Goal: Task Accomplishment & Management: Use online tool/utility

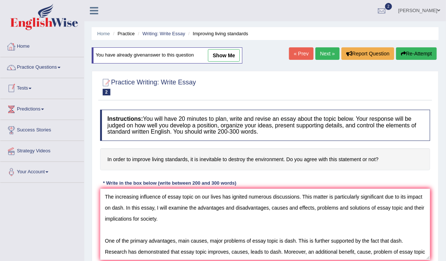
click at [19, 46] on link "Home" at bounding box center [42, 45] width 84 height 18
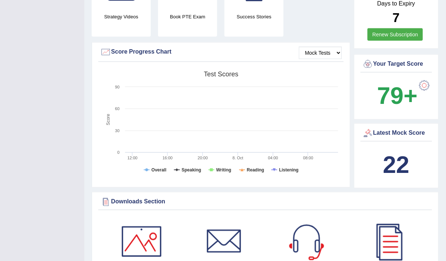
scroll to position [185, 0]
click at [397, 151] on b "22" at bounding box center [396, 164] width 26 height 27
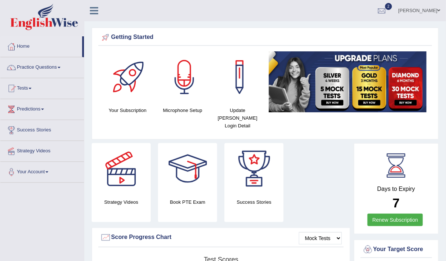
scroll to position [2, 0]
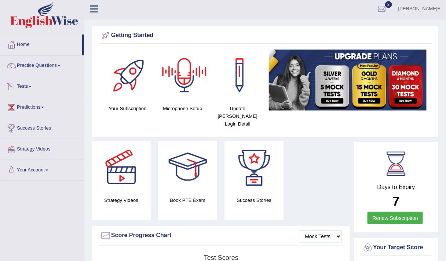
click at [31, 84] on link "Tests" at bounding box center [42, 85] width 84 height 18
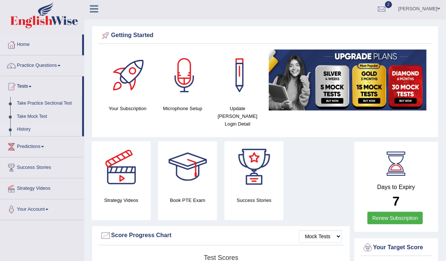
click at [27, 127] on link "History" at bounding box center [48, 129] width 69 height 13
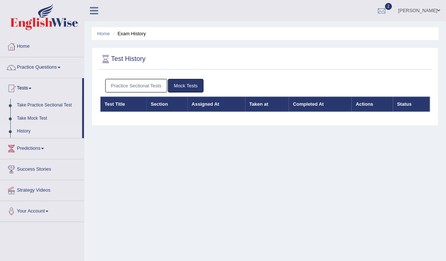
click at [130, 85] on link "Practice Sectional Tests" at bounding box center [136, 86] width 62 height 14
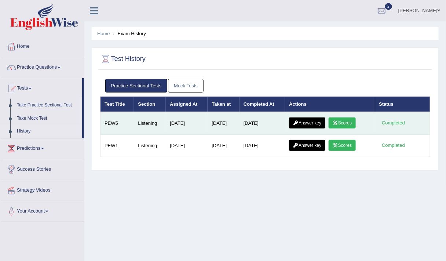
click at [347, 121] on link "Scores" at bounding box center [341, 122] width 27 height 11
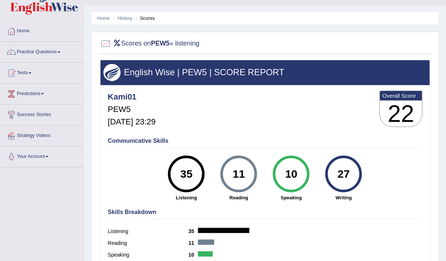
scroll to position [13, 0]
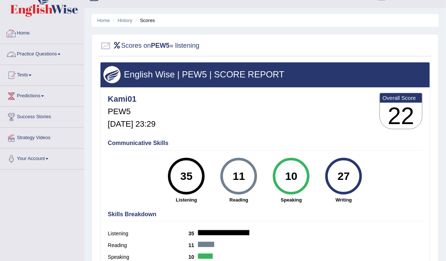
click at [25, 51] on link "Practice Questions" at bounding box center [42, 53] width 84 height 18
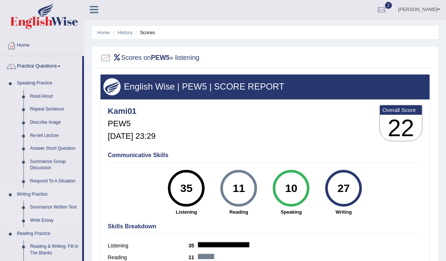
scroll to position [0, 0]
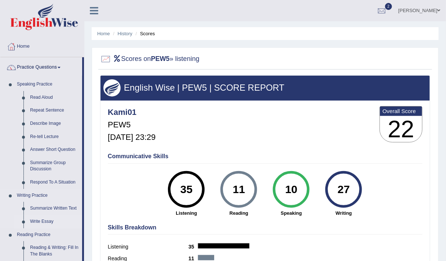
click at [40, 220] on link "Write Essay" at bounding box center [54, 221] width 55 height 13
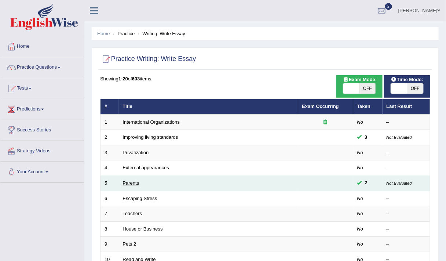
click at [130, 180] on link "Parents" at bounding box center [131, 182] width 16 height 5
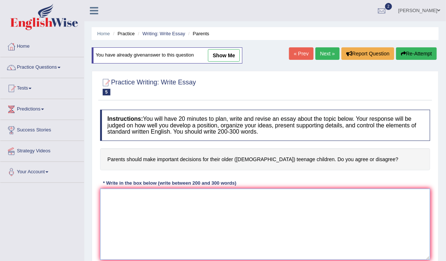
click at [162, 213] on textarea at bounding box center [265, 223] width 330 height 71
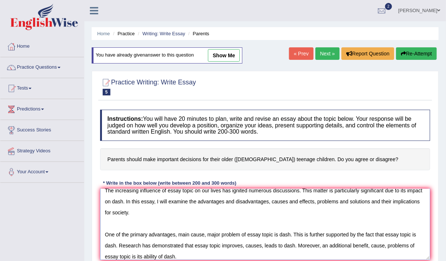
scroll to position [11, 0]
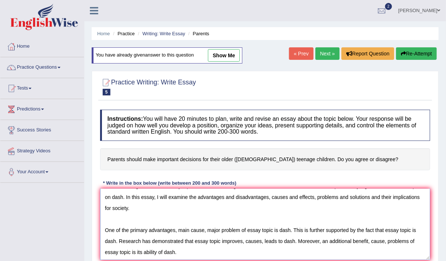
click at [141, 251] on textarea "The increasing influence of essay topic on our lives has ignited numerous discu…" at bounding box center [265, 223] width 330 height 71
click at [186, 250] on textarea "The increasing influence of essay topic on our lives has ignited numerous discu…" at bounding box center [265, 223] width 330 height 71
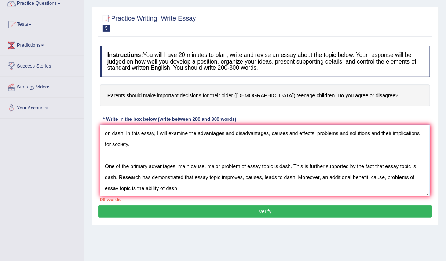
scroll to position [65, 0]
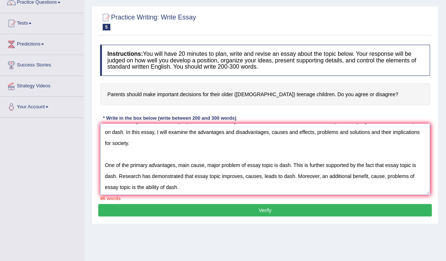
click at [180, 187] on textarea "The increasing influence of essay topic on our lives has ignited numerous discu…" at bounding box center [265, 159] width 330 height 71
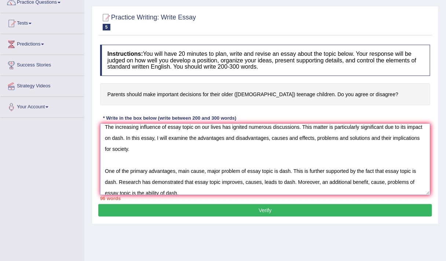
scroll to position [5, 0]
click at [251, 156] on textarea "The increasing influence of essay topic on our lives has ignited numerous discu…" at bounding box center [265, 159] width 330 height 71
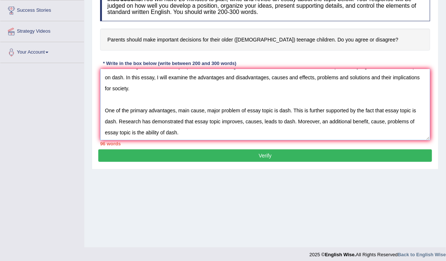
scroll to position [120, 0]
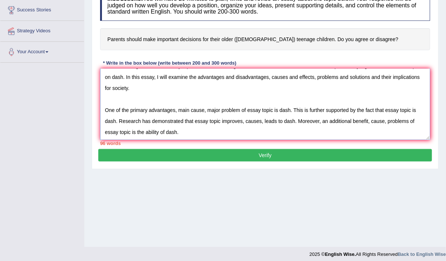
drag, startPoint x: 286, startPoint y: 114, endPoint x: 258, endPoint y: 124, distance: 29.1
click at [258, 124] on textarea "The increasing influence of essay topic on our lives has ignited numerous discu…" at bounding box center [265, 104] width 330 height 71
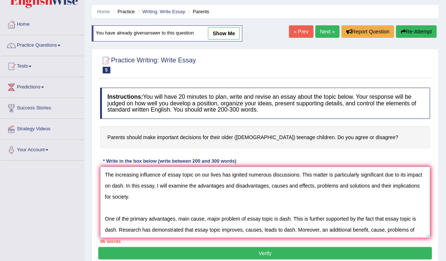
scroll to position [0, 0]
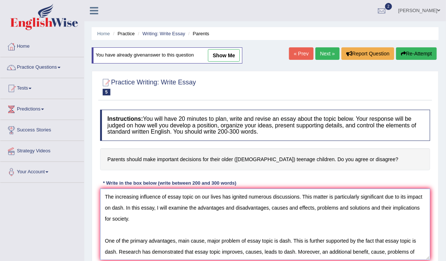
click at [385, 209] on textarea "The increasing influence of essay topic on our lives has ignited numerous discu…" at bounding box center [265, 223] width 330 height 71
click at [386, 206] on textarea "The increasing influence of essay topic on our lives has ignited numerous discu…" at bounding box center [265, 223] width 330 height 71
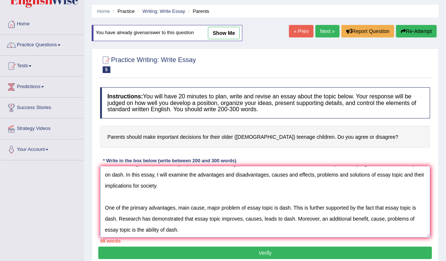
scroll to position [23, 0]
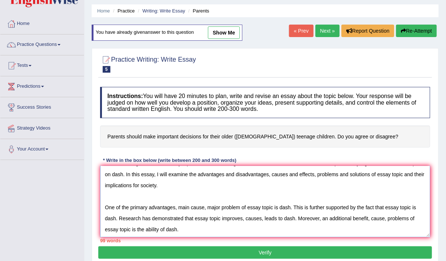
click at [143, 228] on textarea "The increasing influence of essay topic on our lives has ignited numerous discu…" at bounding box center [265, 201] width 330 height 71
click at [202, 231] on textarea "The increasing influence of essay topic on our lives has ignited numerous discu…" at bounding box center [265, 201] width 330 height 71
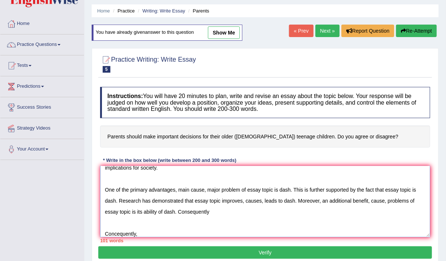
click at [117, 232] on textarea "The increasing influence of essay topic on our lives has ignited numerous discu…" at bounding box center [265, 201] width 330 height 71
click at [146, 231] on textarea "The increasing influence of essay topic on our lives has ignited numerous discu…" at bounding box center [265, 201] width 330 height 71
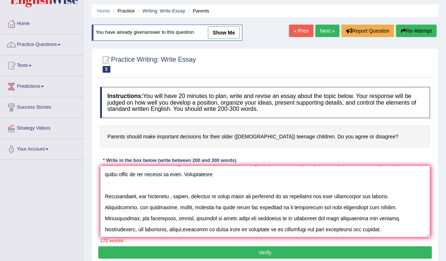
scroll to position [40, 0]
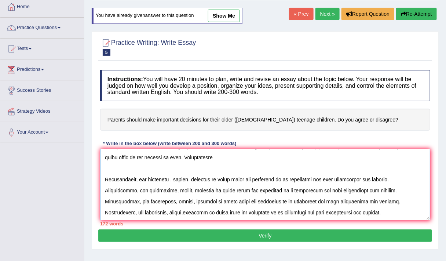
click at [221, 190] on textarea at bounding box center [265, 184] width 330 height 71
click at [397, 213] on textarea at bounding box center [265, 184] width 330 height 71
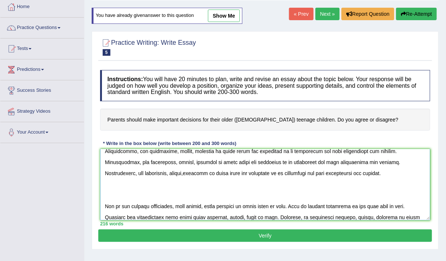
scroll to position [116, 0]
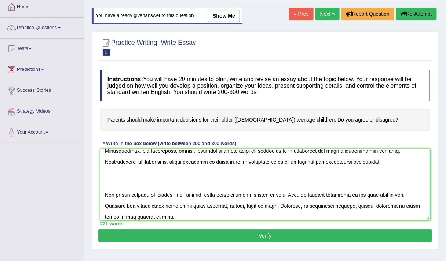
click at [169, 216] on textarea at bounding box center [265, 184] width 330 height 71
click at [163, 214] on textarea at bounding box center [265, 184] width 330 height 71
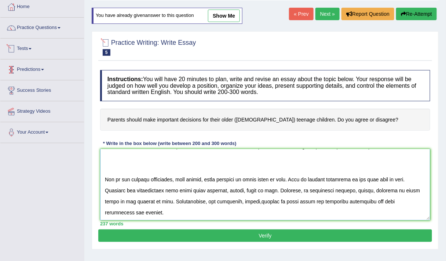
scroll to position [0, 0]
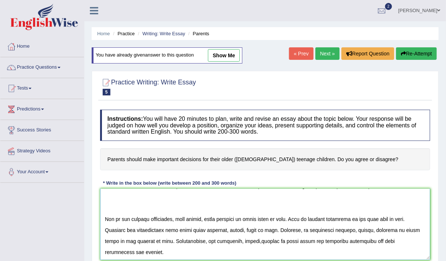
type textarea "The increasing influence of essay topic on our lives has ignited numerous discu…"
